Goal: Transaction & Acquisition: Purchase product/service

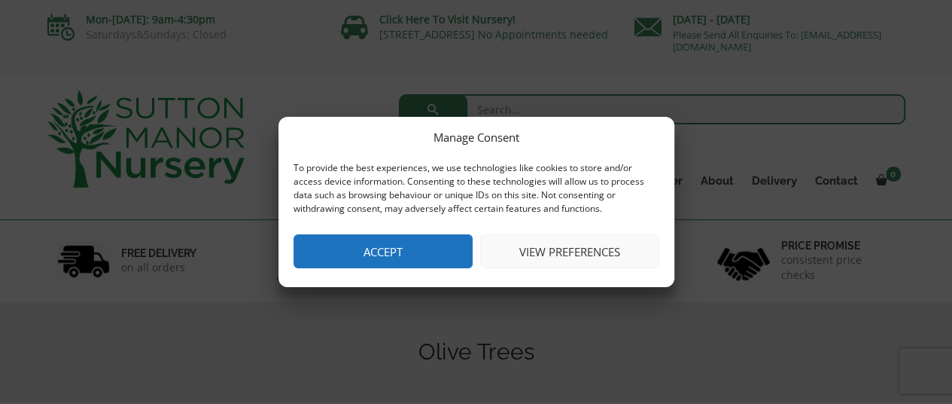
click at [391, 258] on button "Accept" at bounding box center [383, 251] width 179 height 34
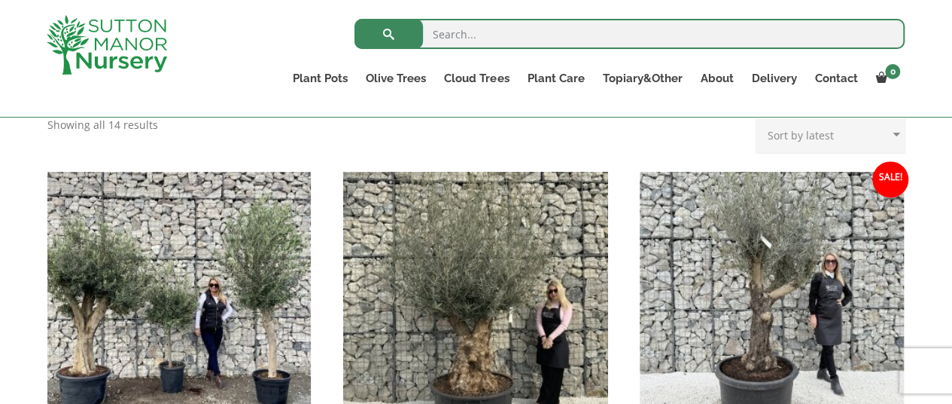
scroll to position [602, 0]
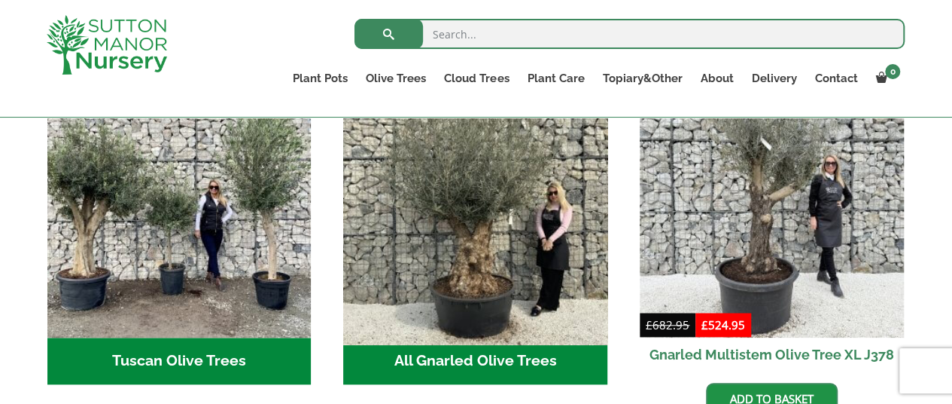
click at [479, 251] on img "Visit product category All Gnarled Olive Trees" at bounding box center [475, 205] width 277 height 277
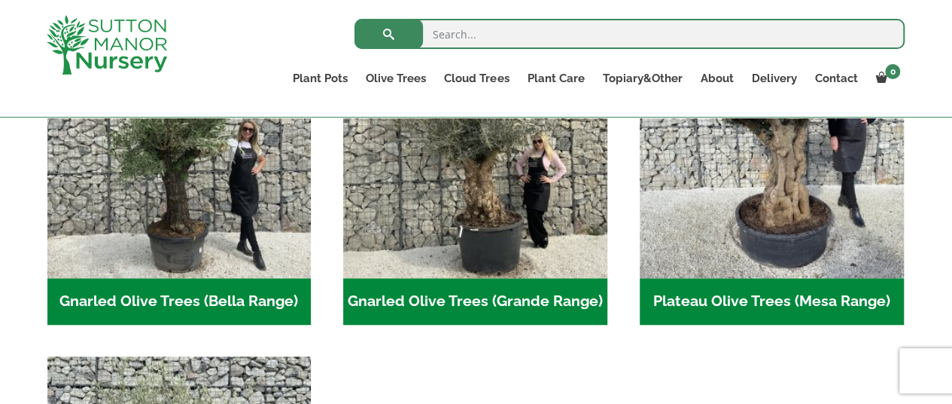
scroll to position [376, 0]
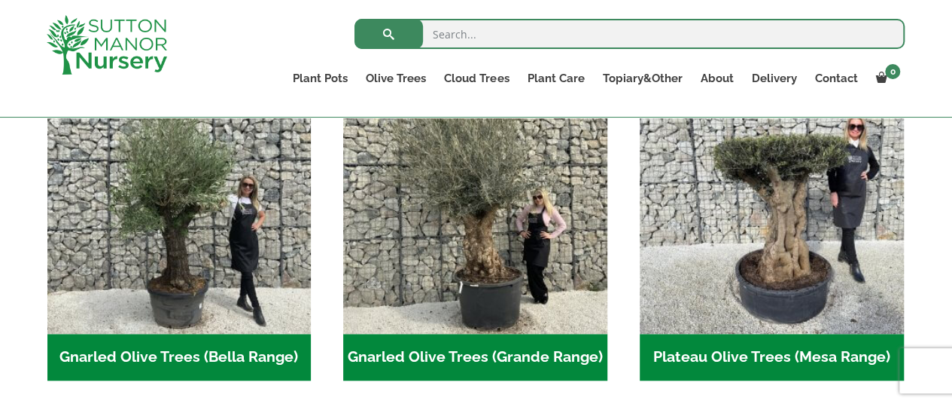
click at [443, 346] on h2 "Gnarled Olive Trees (Grande Range) (54)" at bounding box center [475, 357] width 264 height 47
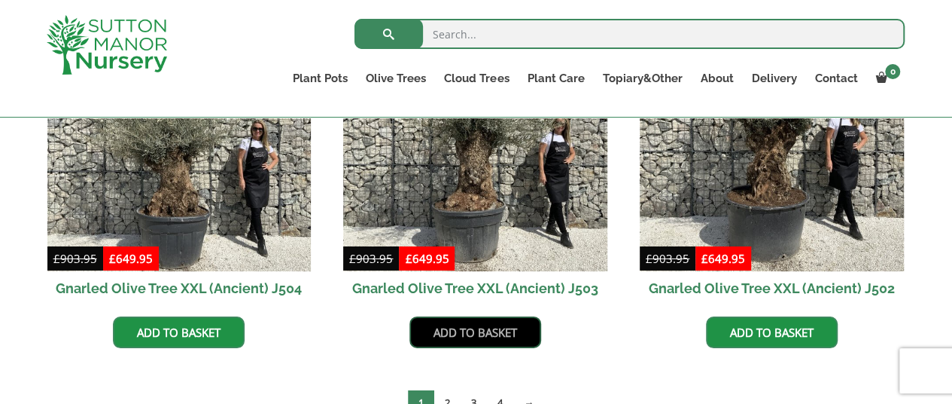
scroll to position [2259, 0]
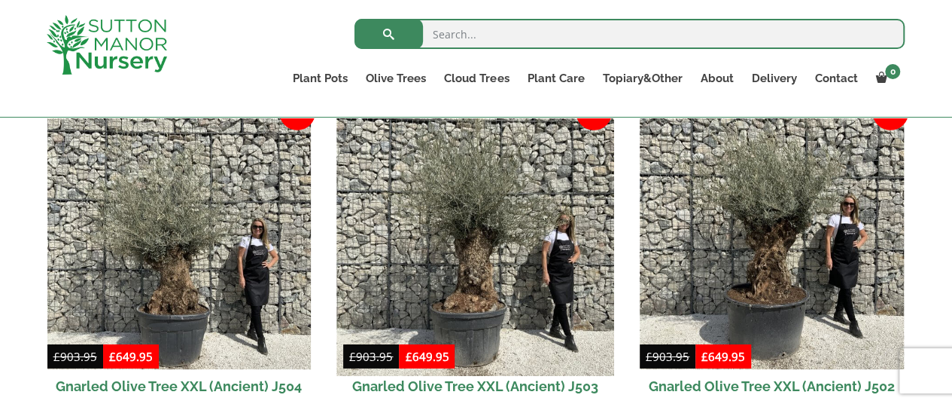
click at [463, 266] on img at bounding box center [475, 236] width 277 height 277
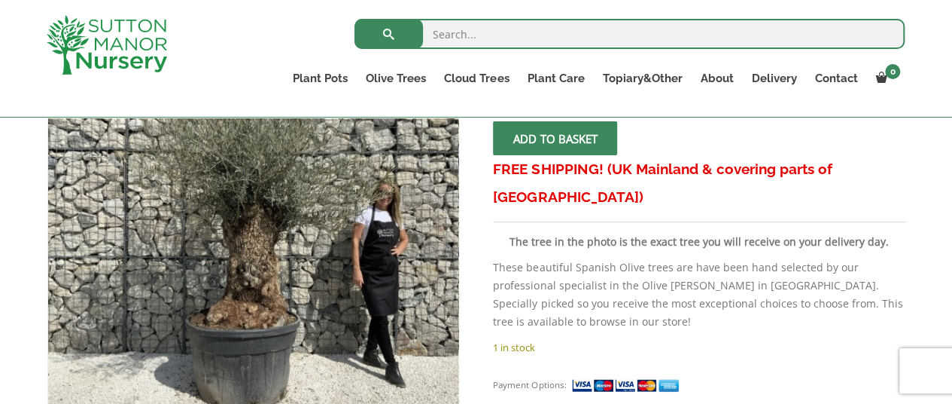
scroll to position [301, 0]
